Goal: Transaction & Acquisition: Purchase product/service

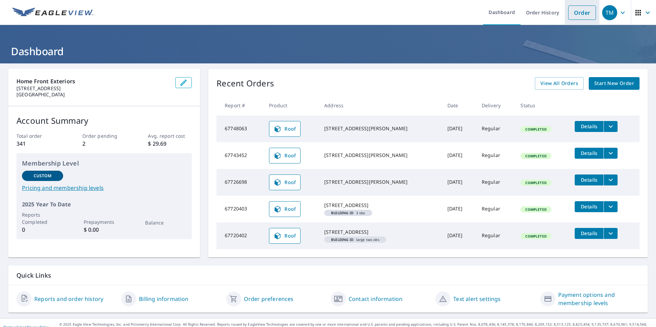
click at [573, 15] on link "Order" at bounding box center [582, 12] width 28 height 14
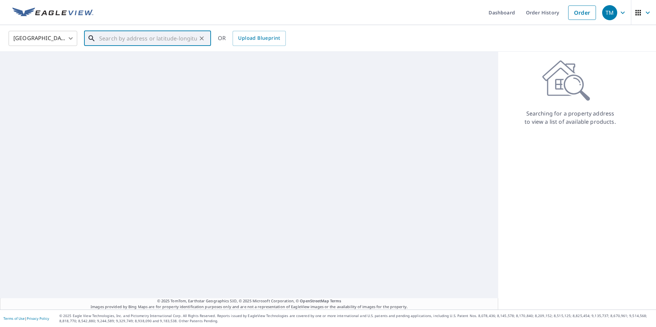
click at [118, 41] on input "text" at bounding box center [148, 38] width 98 height 19
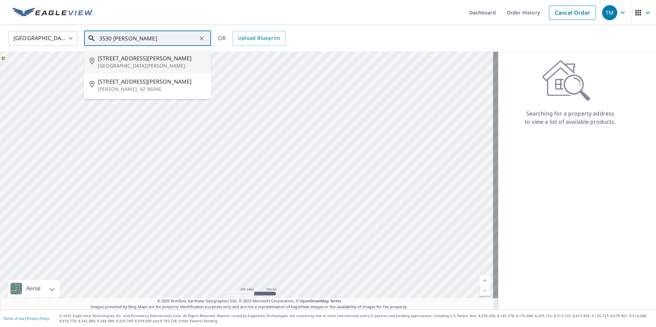
click at [146, 60] on span "[STREET_ADDRESS][PERSON_NAME]" at bounding box center [152, 58] width 108 height 8
type input "[STREET_ADDRESS][PERSON_NAME][PERSON_NAME]"
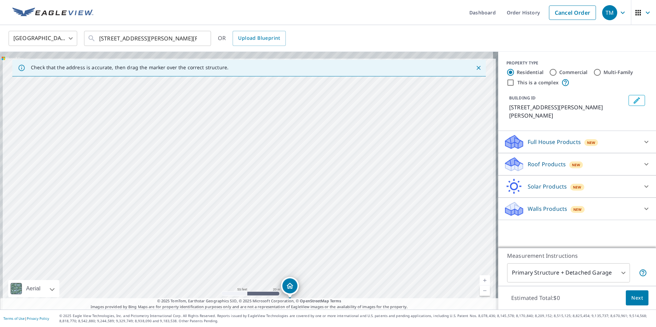
drag, startPoint x: 199, startPoint y: 131, endPoint x: 242, endPoint y: 250, distance: 126.3
click at [242, 250] on div "[STREET_ADDRESS][PERSON_NAME][PERSON_NAME]" at bounding box center [249, 181] width 498 height 258
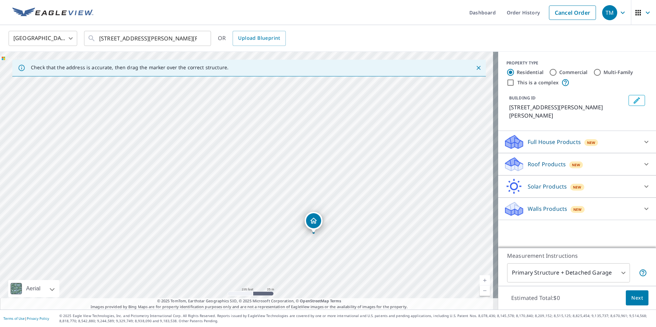
click at [531, 160] on p "Roof Products" at bounding box center [546, 164] width 38 height 8
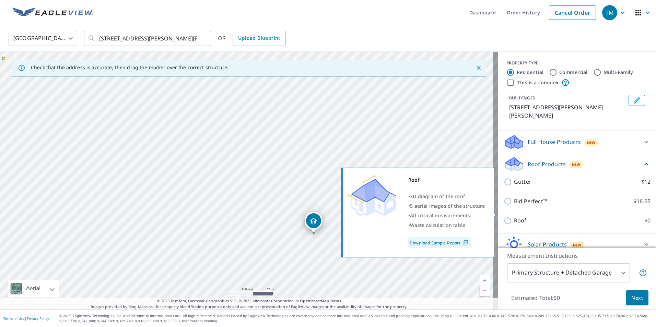
click at [514, 216] on p "Roof" at bounding box center [520, 220] width 13 height 9
click at [514, 217] on input "Roof $0" at bounding box center [508, 221] width 10 height 8
checkbox input "true"
type input "3"
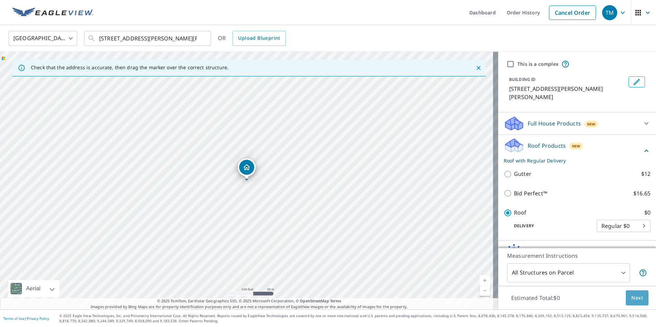
click at [635, 299] on span "Next" at bounding box center [637, 298] width 12 height 9
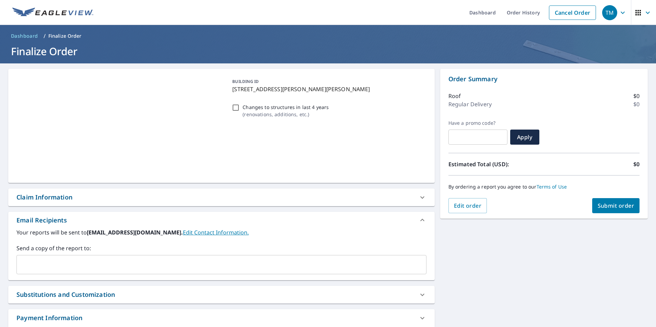
click at [231, 111] on input "Changes to structures in last 4 years ( renovations, additions, etc. )" at bounding box center [235, 108] width 8 height 8
checkbox input "true"
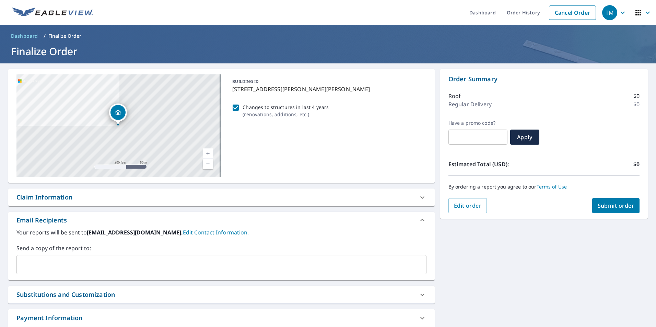
click at [618, 203] on span "Submit order" at bounding box center [615, 206] width 37 height 8
